Goal: Task Accomplishment & Management: Complete application form

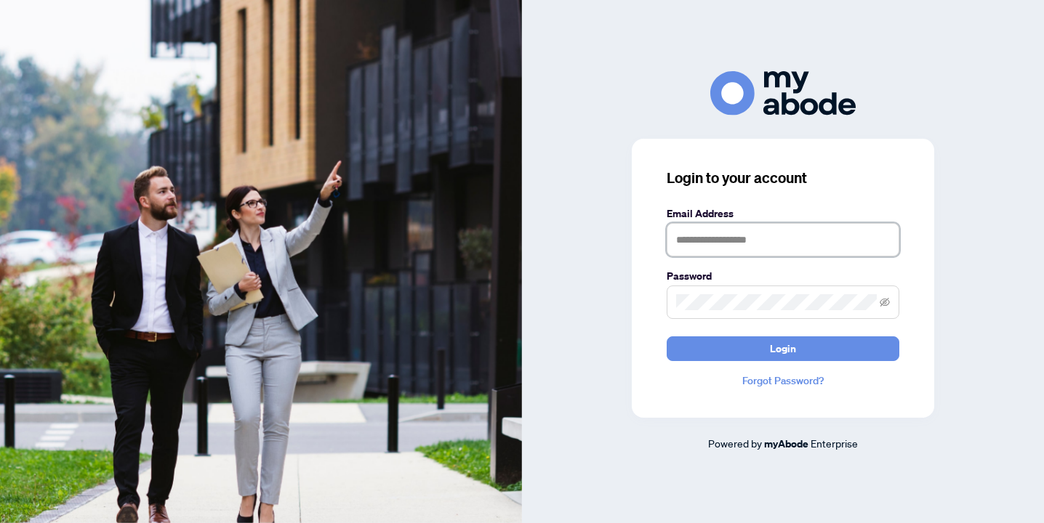
click at [733, 241] on input "text" at bounding box center [783, 239] width 233 height 33
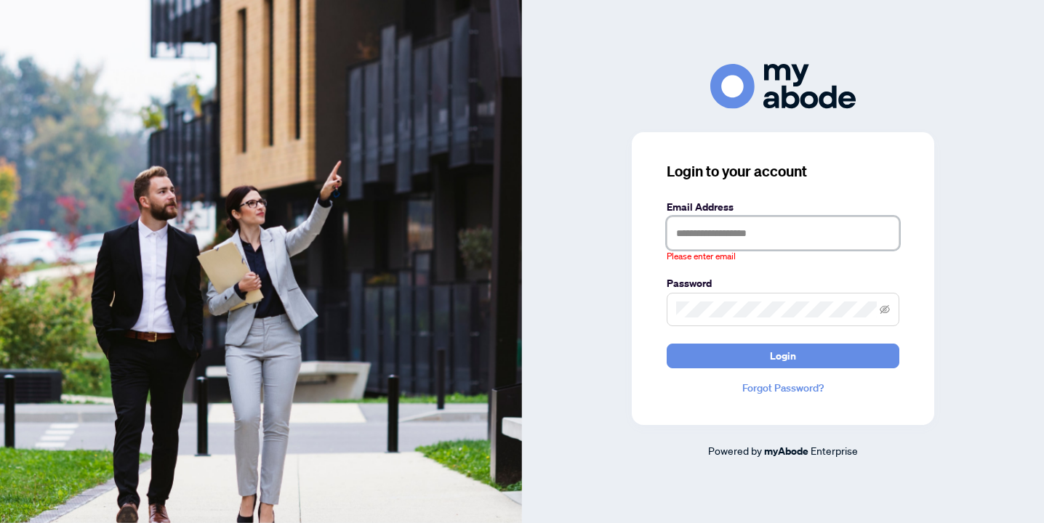
type input "**********"
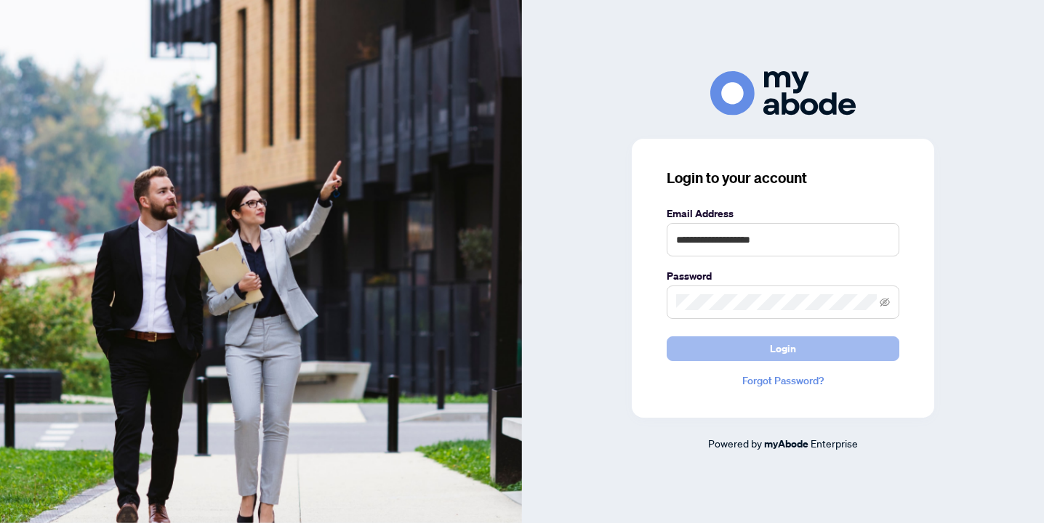
click at [774, 348] on span "Login" at bounding box center [783, 348] width 26 height 23
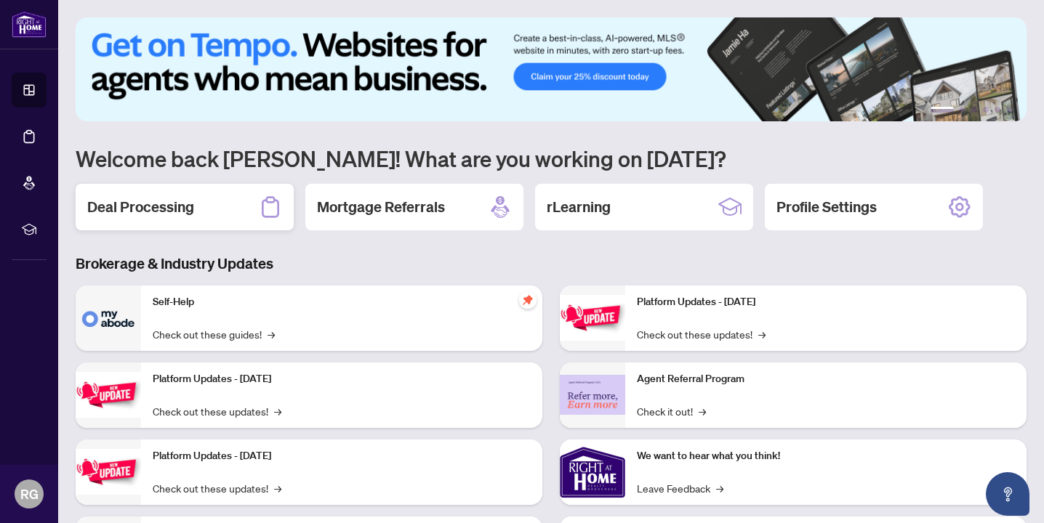
click at [143, 198] on h2 "Deal Processing" at bounding box center [140, 207] width 107 height 20
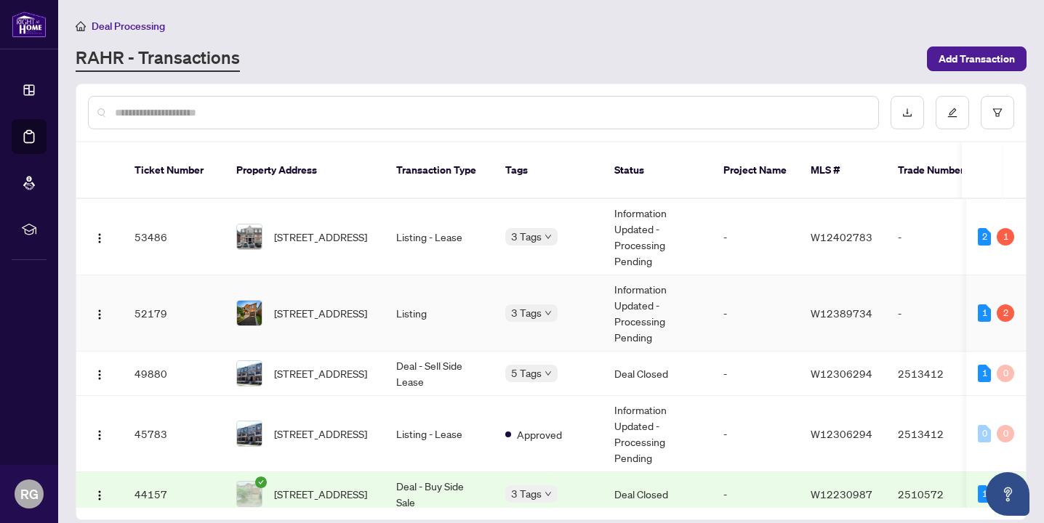
click at [364, 305] on span "[STREET_ADDRESS]" at bounding box center [320, 313] width 93 height 16
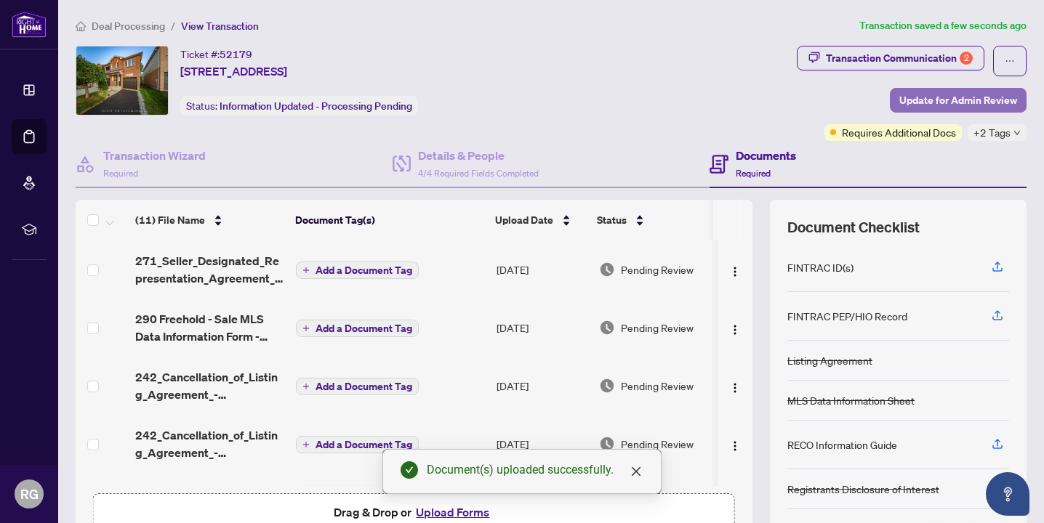
click at [920, 99] on span "Update for Admin Review" at bounding box center [958, 100] width 118 height 23
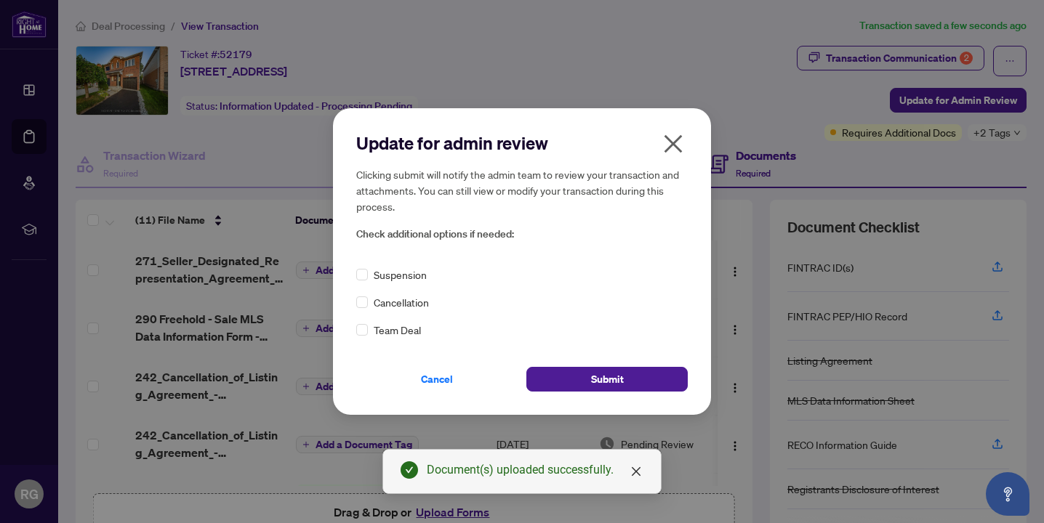
click at [378, 298] on span "Cancellation" at bounding box center [401, 302] width 55 height 16
click at [355, 302] on div "Update for admin review Clicking submit will notify the admin team to review yo…" at bounding box center [522, 261] width 378 height 306
click at [369, 302] on div "Cancellation" at bounding box center [522, 302] width 332 height 16
click at [622, 396] on div "Update for admin review Clicking submit will notify the admin team to review yo…" at bounding box center [522, 261] width 378 height 306
click at [625, 377] on button "Submit" at bounding box center [606, 379] width 161 height 25
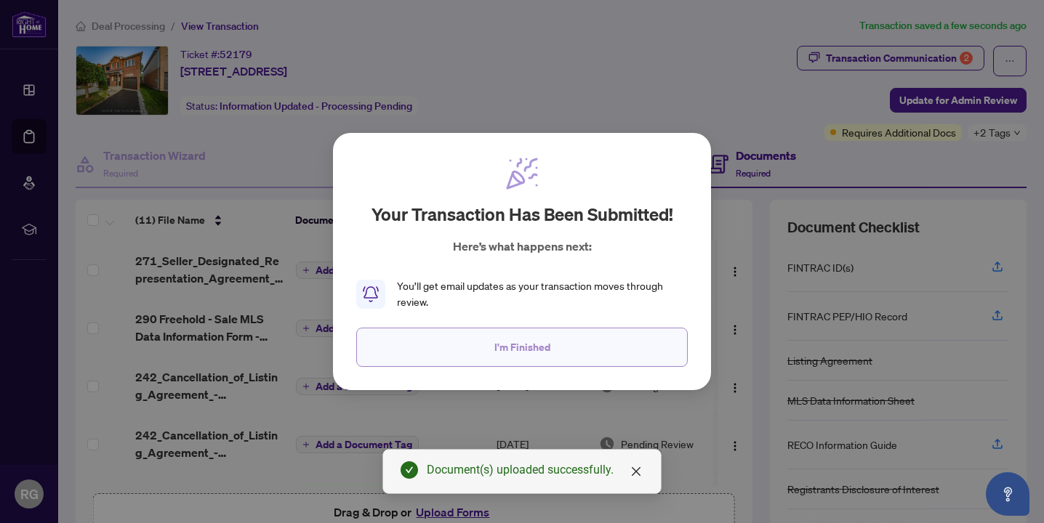
click at [515, 336] on span "I'm Finished" at bounding box center [522, 347] width 56 height 23
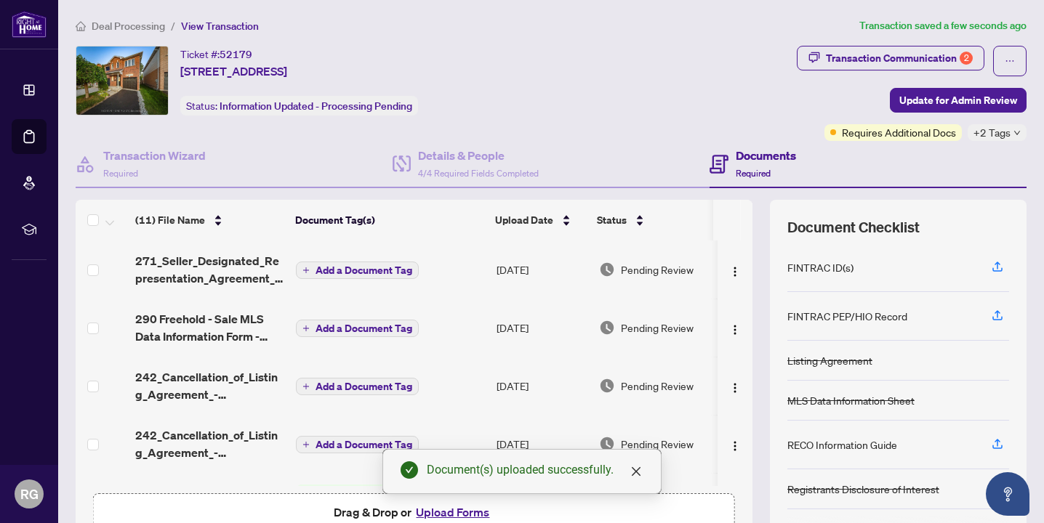
click at [116, 20] on span "Deal Processing" at bounding box center [128, 26] width 73 height 13
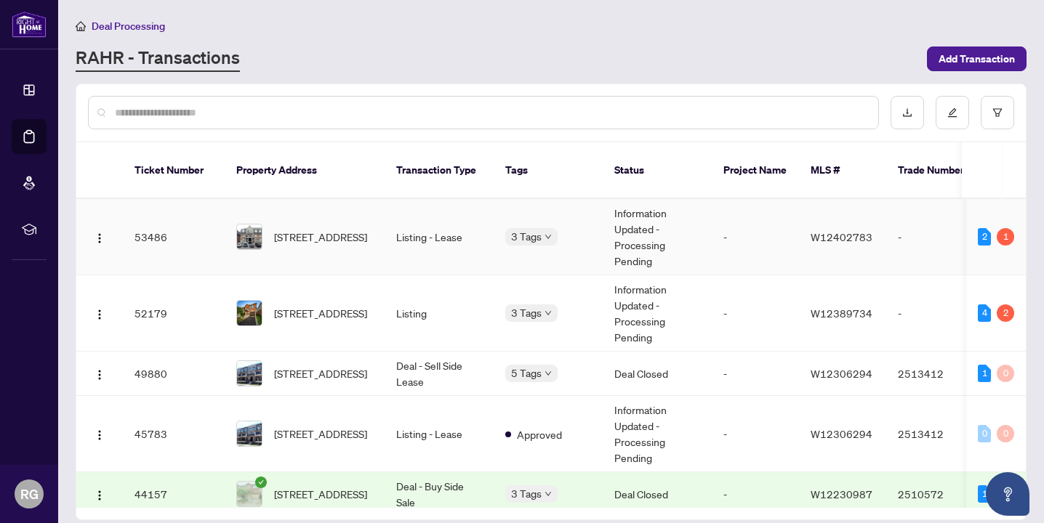
click at [595, 214] on td "3 Tags" at bounding box center [548, 237] width 109 height 76
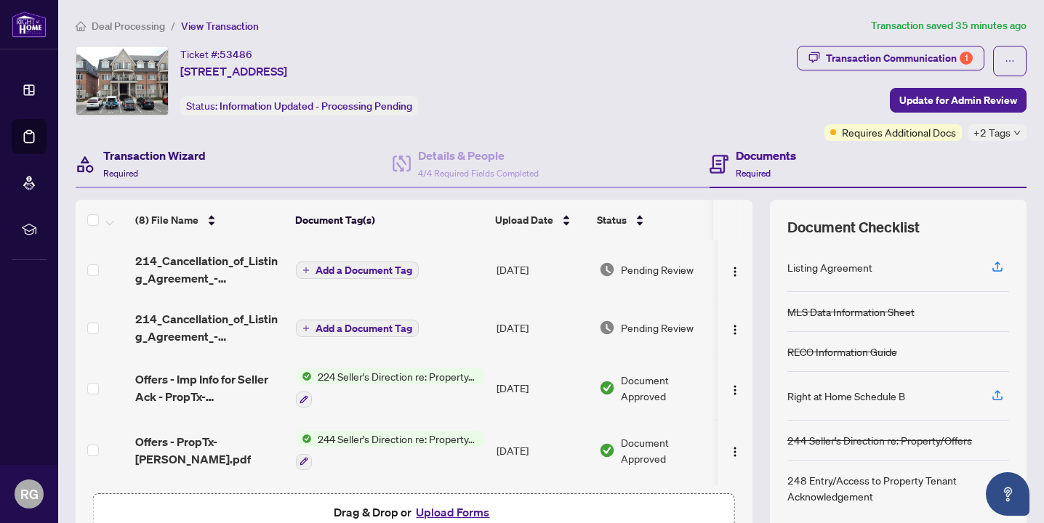
click at [175, 173] on div "Transaction Wizard Required" at bounding box center [154, 164] width 103 height 34
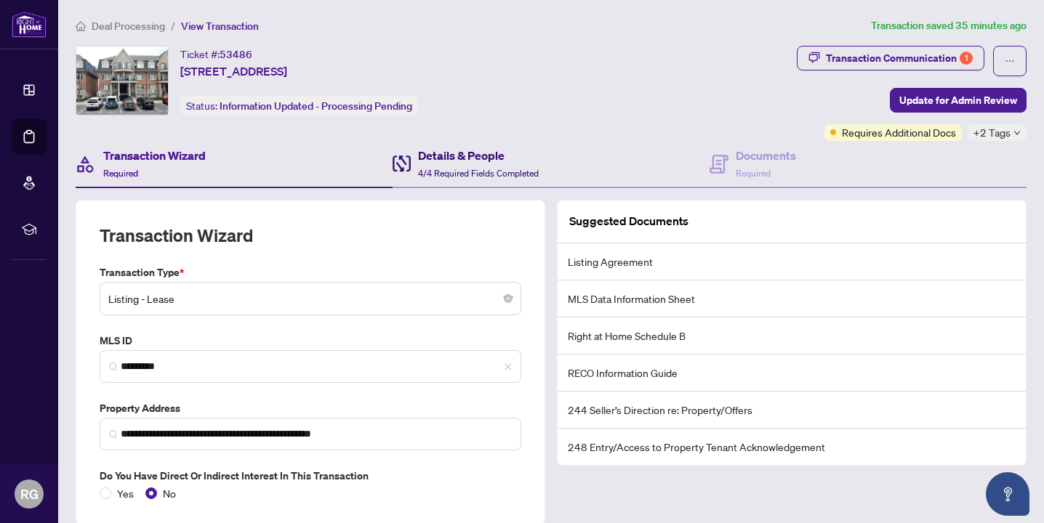
click at [422, 175] on span "4/4 Required Fields Completed" at bounding box center [478, 173] width 121 height 11
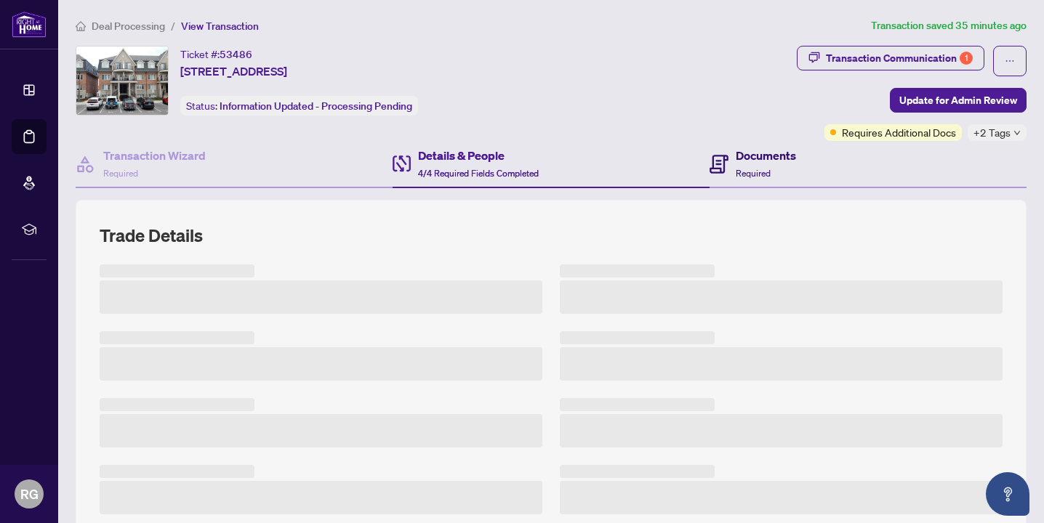
click at [734, 161] on div "Documents Required" at bounding box center [753, 164] width 87 height 34
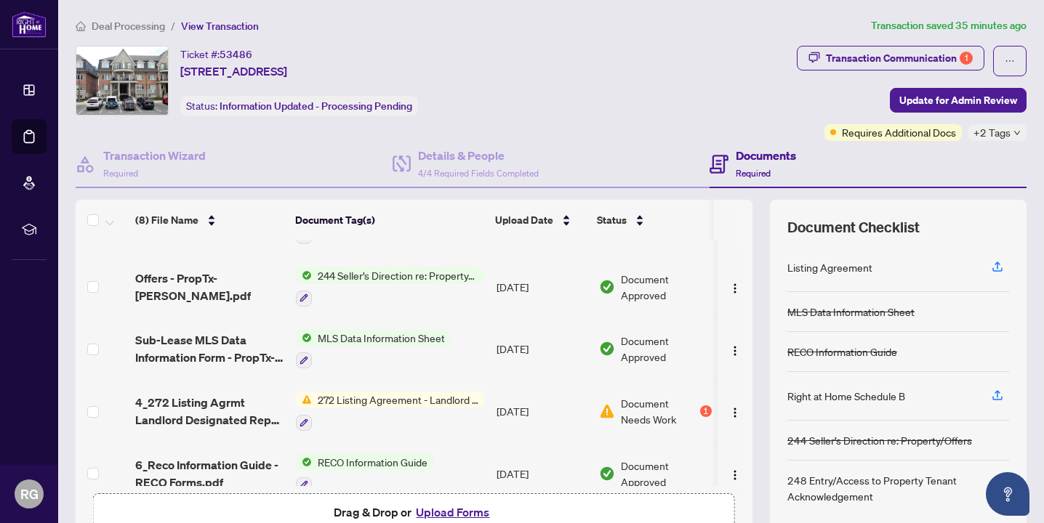
scroll to position [245, 0]
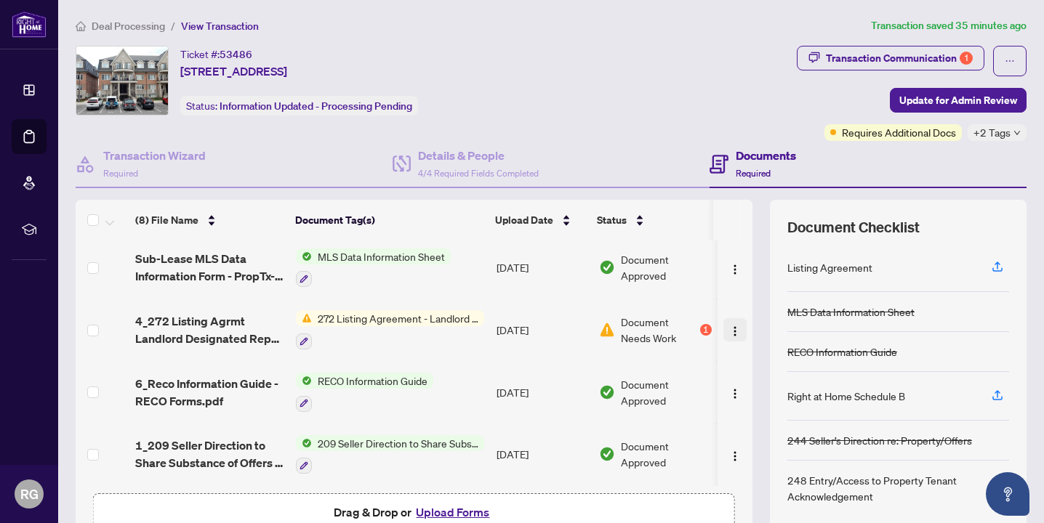
click at [731, 327] on img "button" at bounding box center [735, 332] width 12 height 12
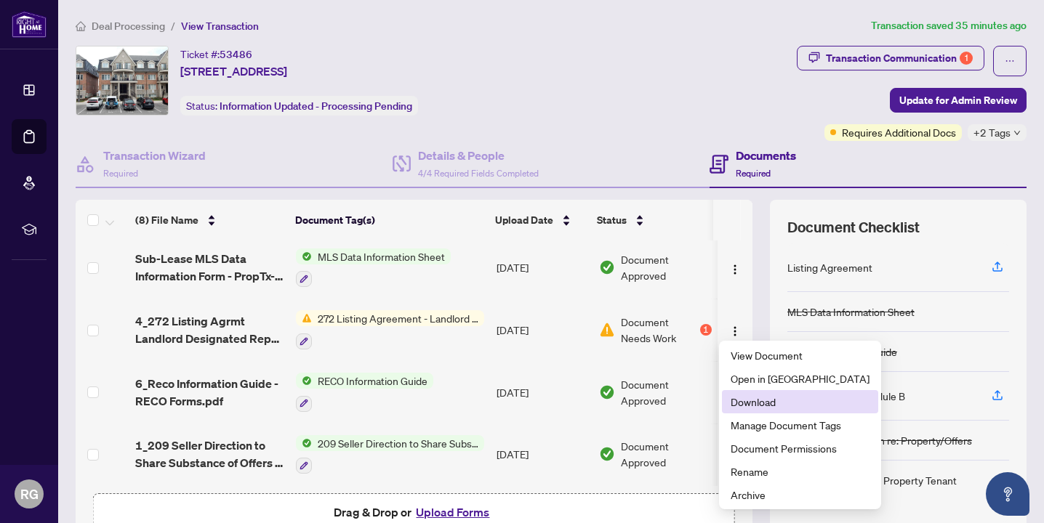
click at [755, 399] on span "Download" at bounding box center [800, 402] width 139 height 16
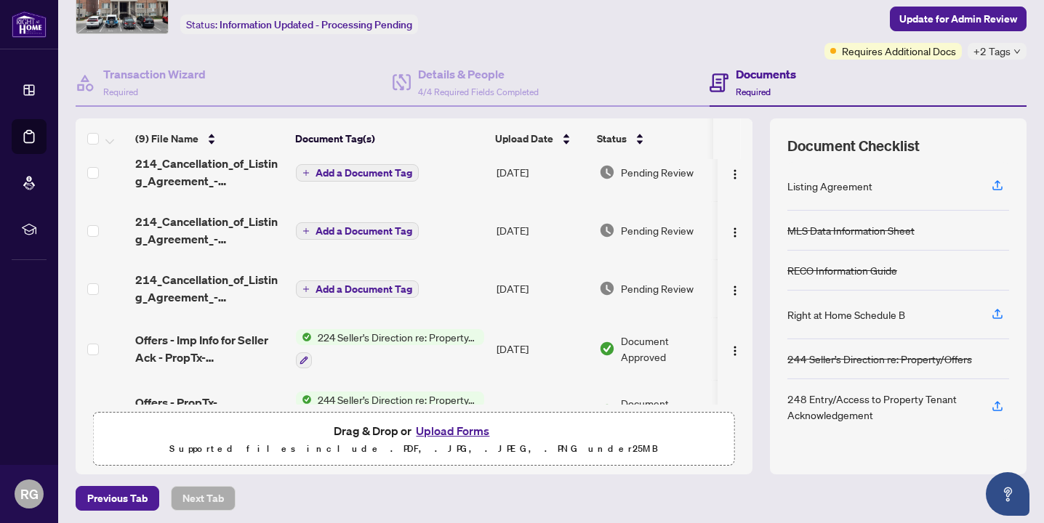
scroll to position [0, 0]
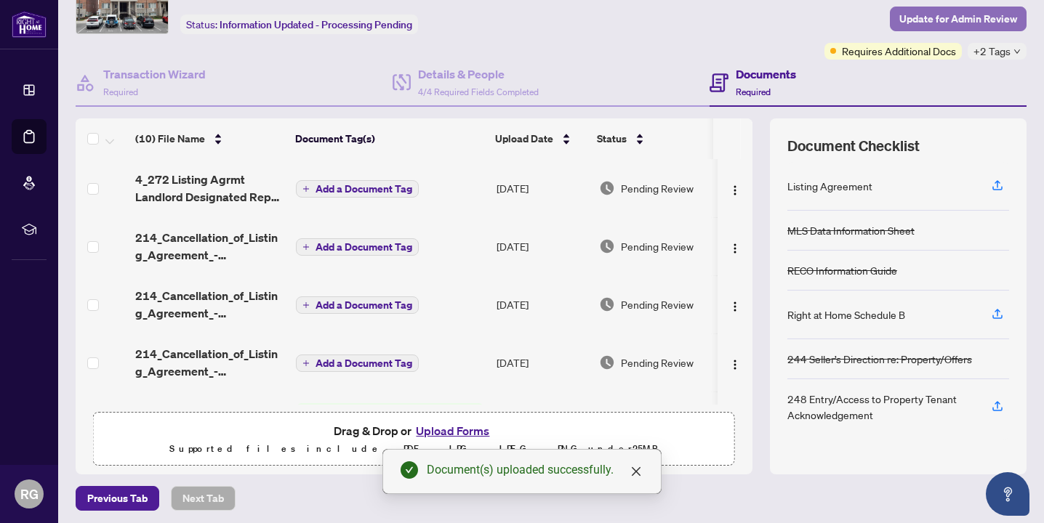
click at [947, 21] on span "Update for Admin Review" at bounding box center [958, 18] width 118 height 23
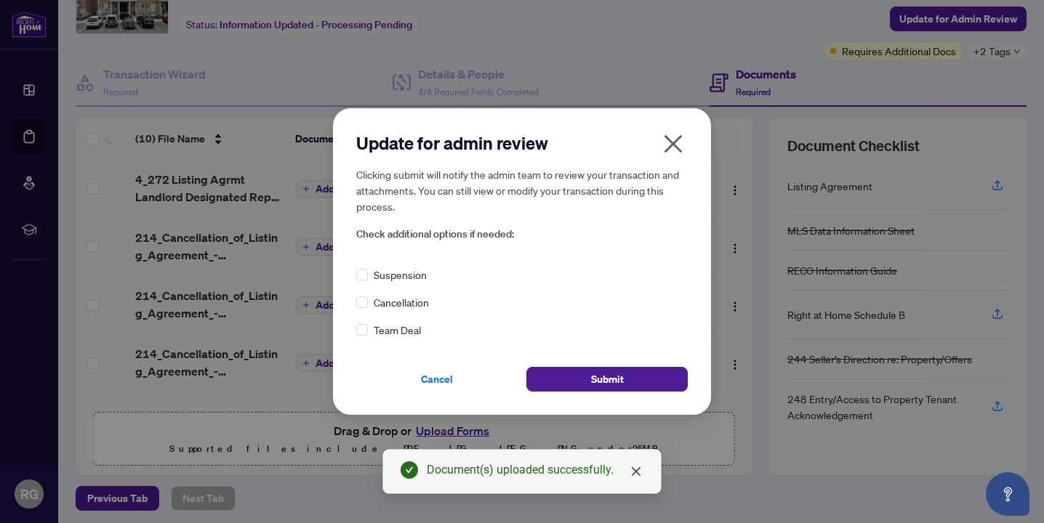
click at [401, 302] on span "Cancellation" at bounding box center [401, 302] width 55 height 16
click at [368, 300] on div "Cancellation" at bounding box center [522, 302] width 332 height 16
click at [591, 381] on span "Submit" at bounding box center [607, 379] width 33 height 23
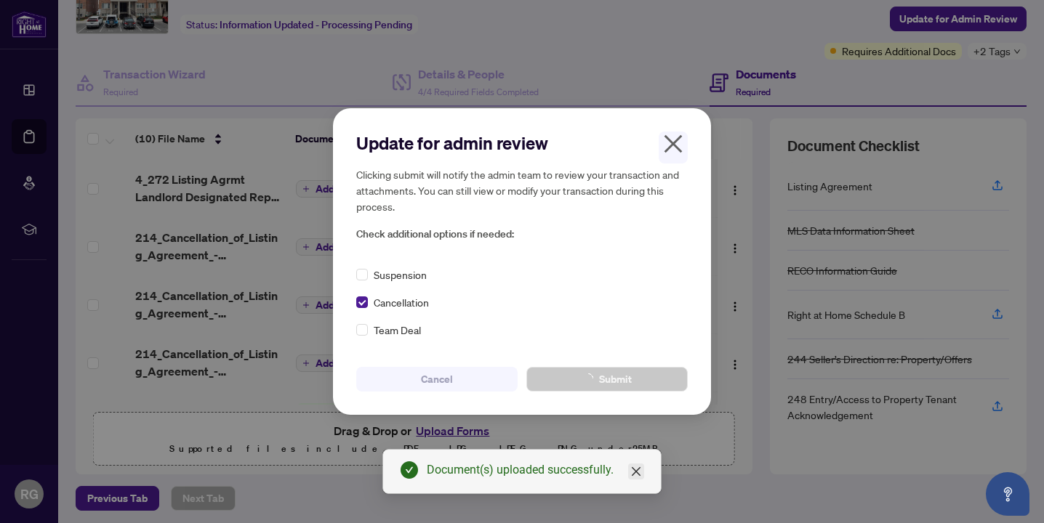
click at [638, 464] on link "Close" at bounding box center [636, 472] width 16 height 16
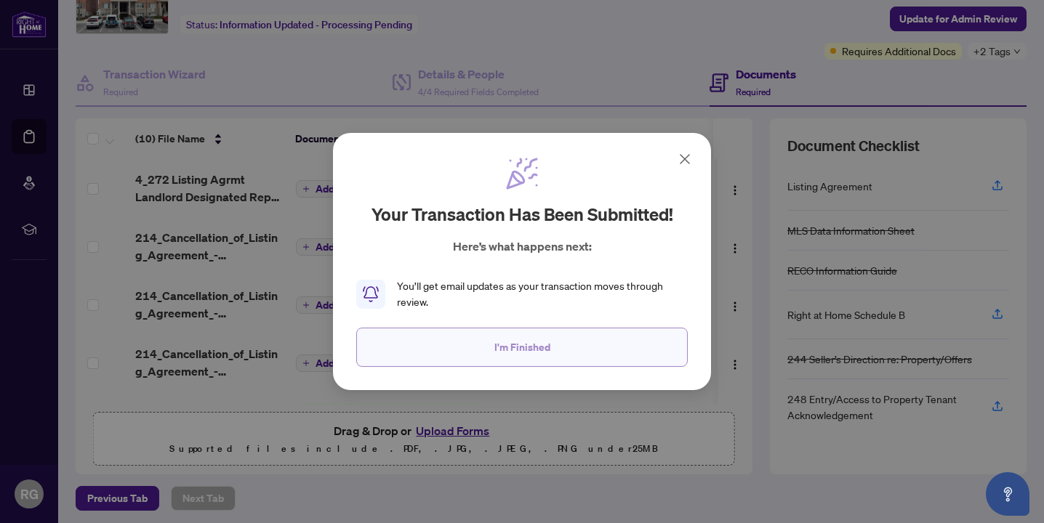
click at [598, 363] on button "I'm Finished" at bounding box center [522, 347] width 332 height 39
